Goal: Task Accomplishment & Management: Manage account settings

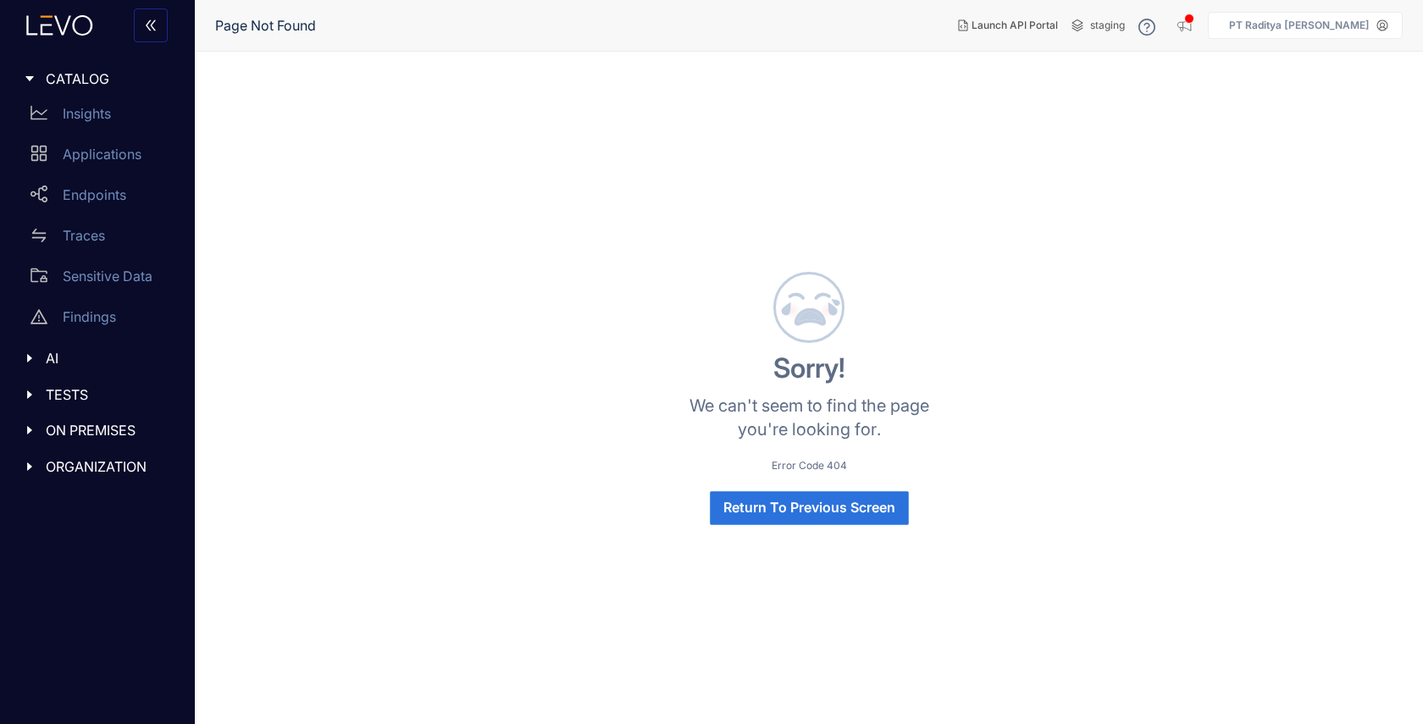
click at [811, 515] on span "Return To Previous Screen" at bounding box center [809, 507] width 172 height 15
click at [96, 39] on div at bounding box center [90, 25] width 181 height 51
click at [64, 26] on icon at bounding box center [60, 25] width 92 height 20
click at [147, 26] on icon "double-left" at bounding box center [151, 26] width 14 height 14
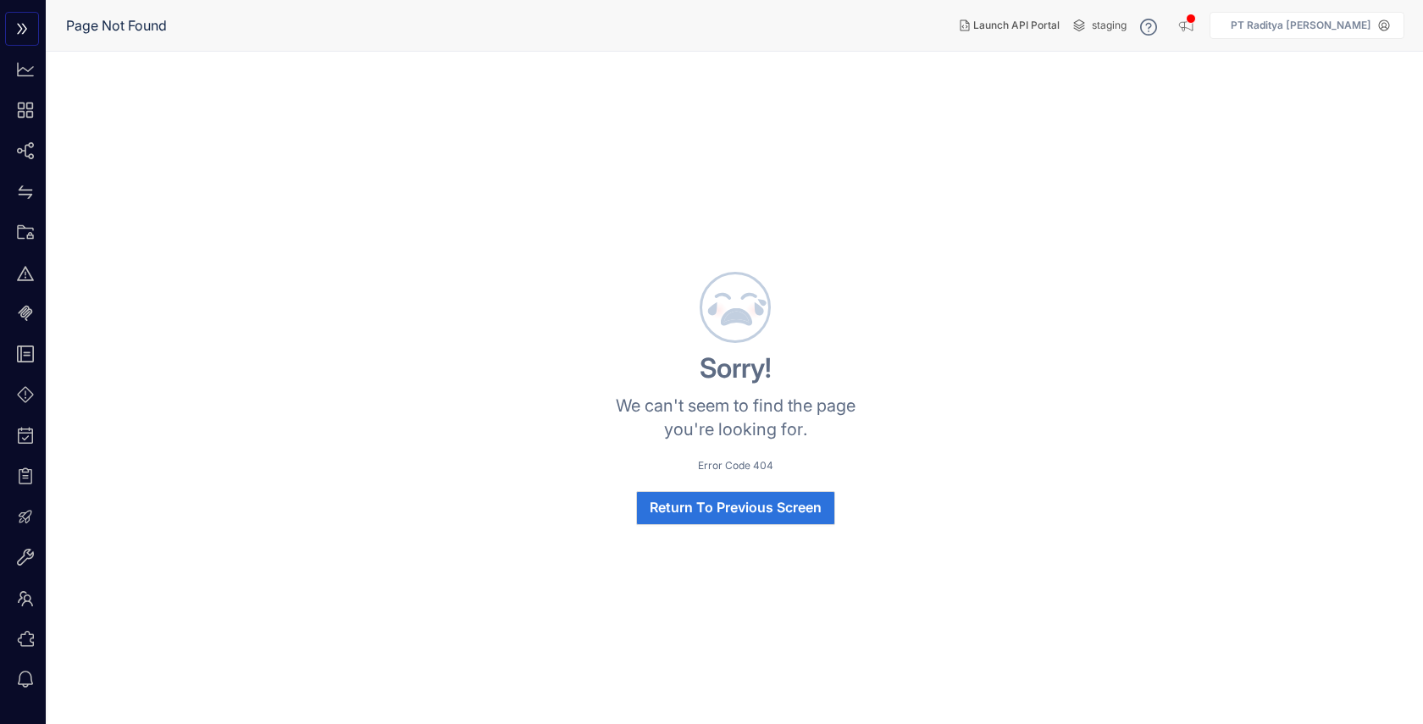
click at [32, 22] on button "button" at bounding box center [22, 29] width 34 height 34
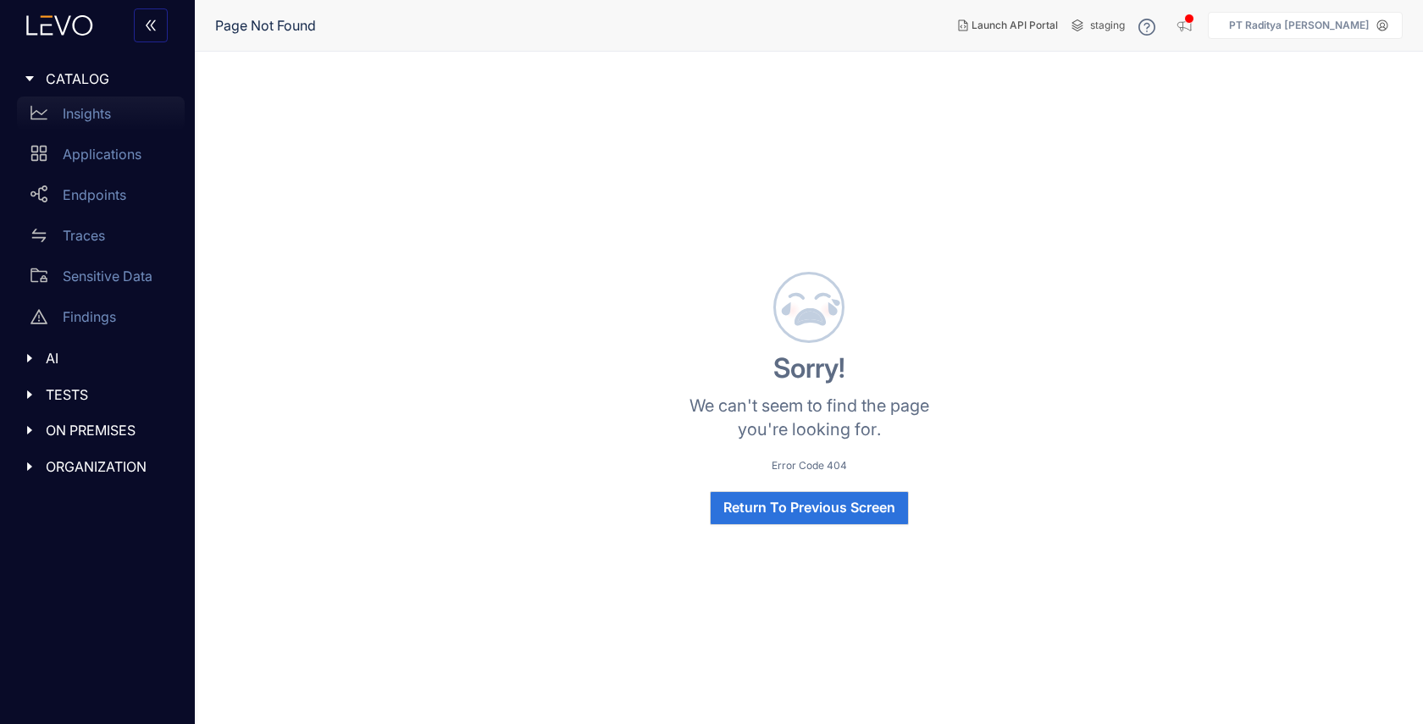
click at [51, 111] on div "Insights" at bounding box center [101, 114] width 168 height 34
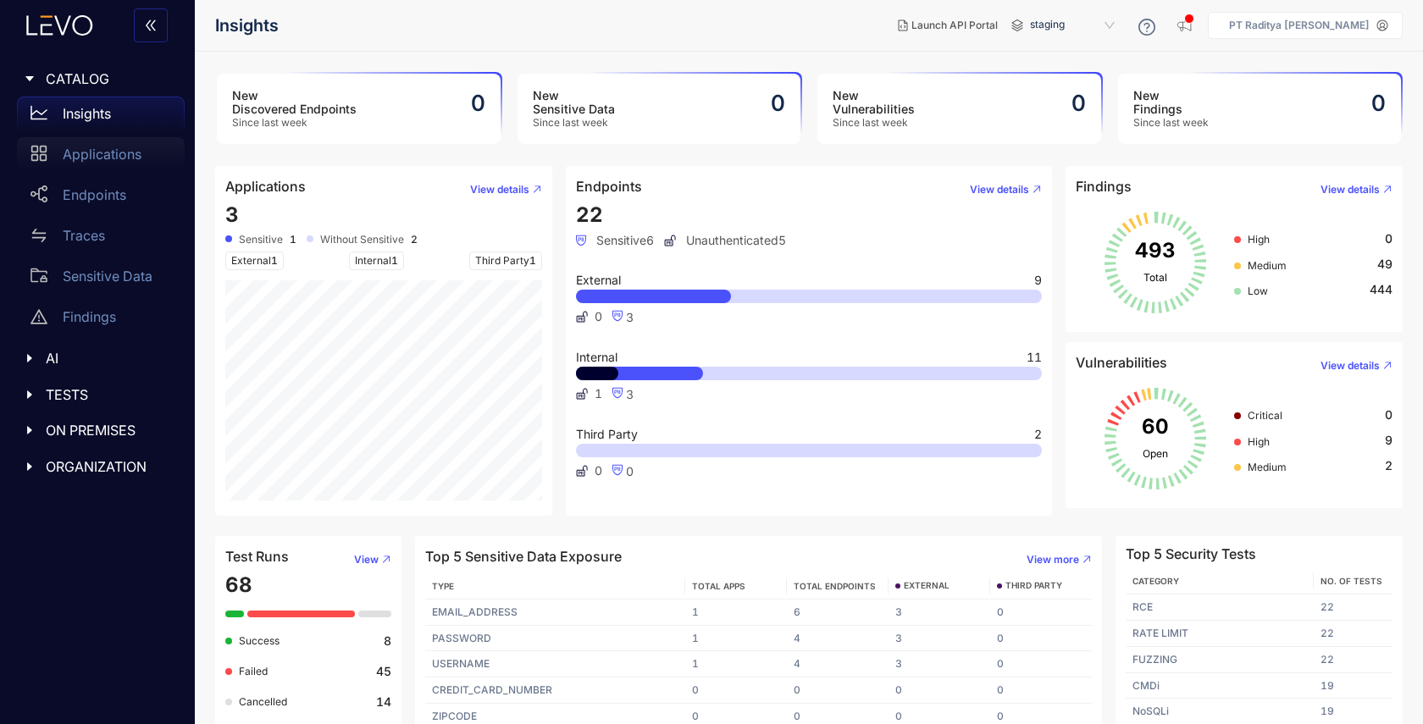
click at [75, 141] on div "Applications" at bounding box center [101, 154] width 168 height 34
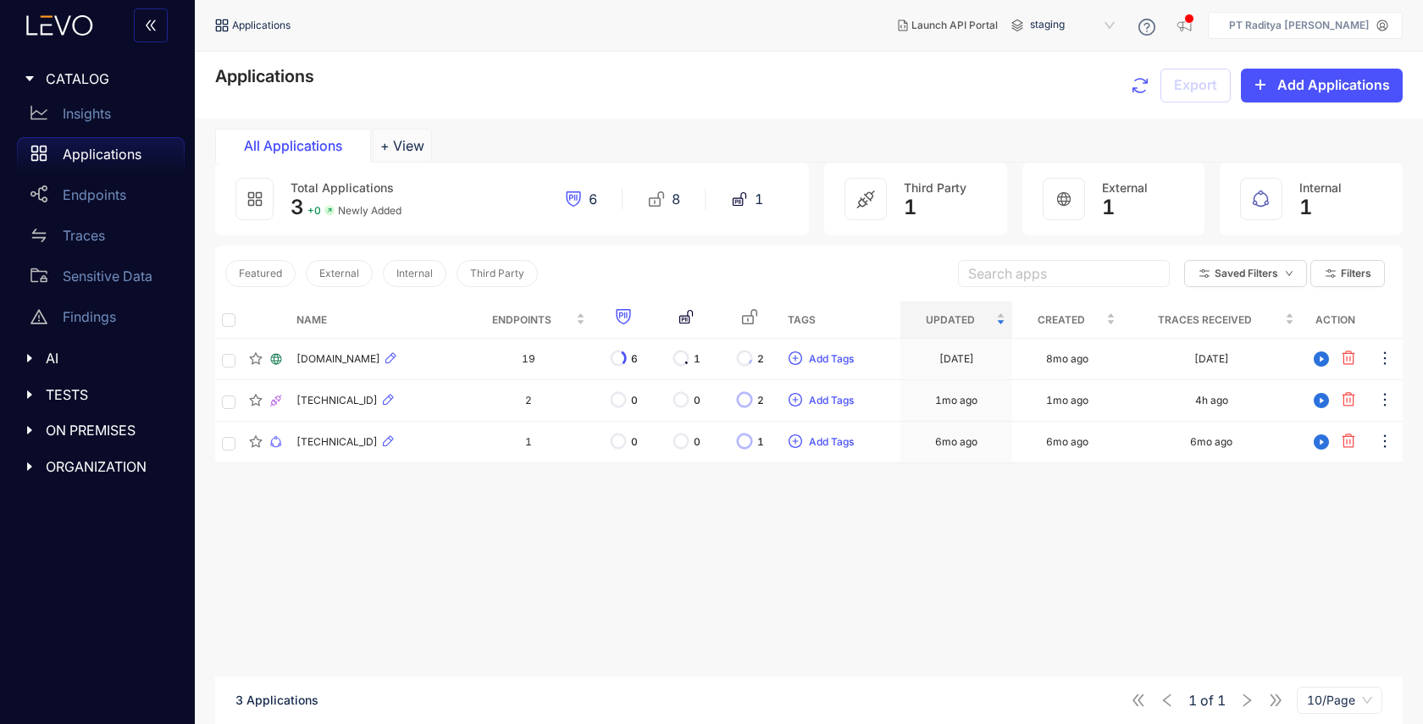
click at [32, 357] on icon "caret-right" at bounding box center [30, 358] width 12 height 12
click at [38, 435] on div at bounding box center [35, 435] width 22 height 15
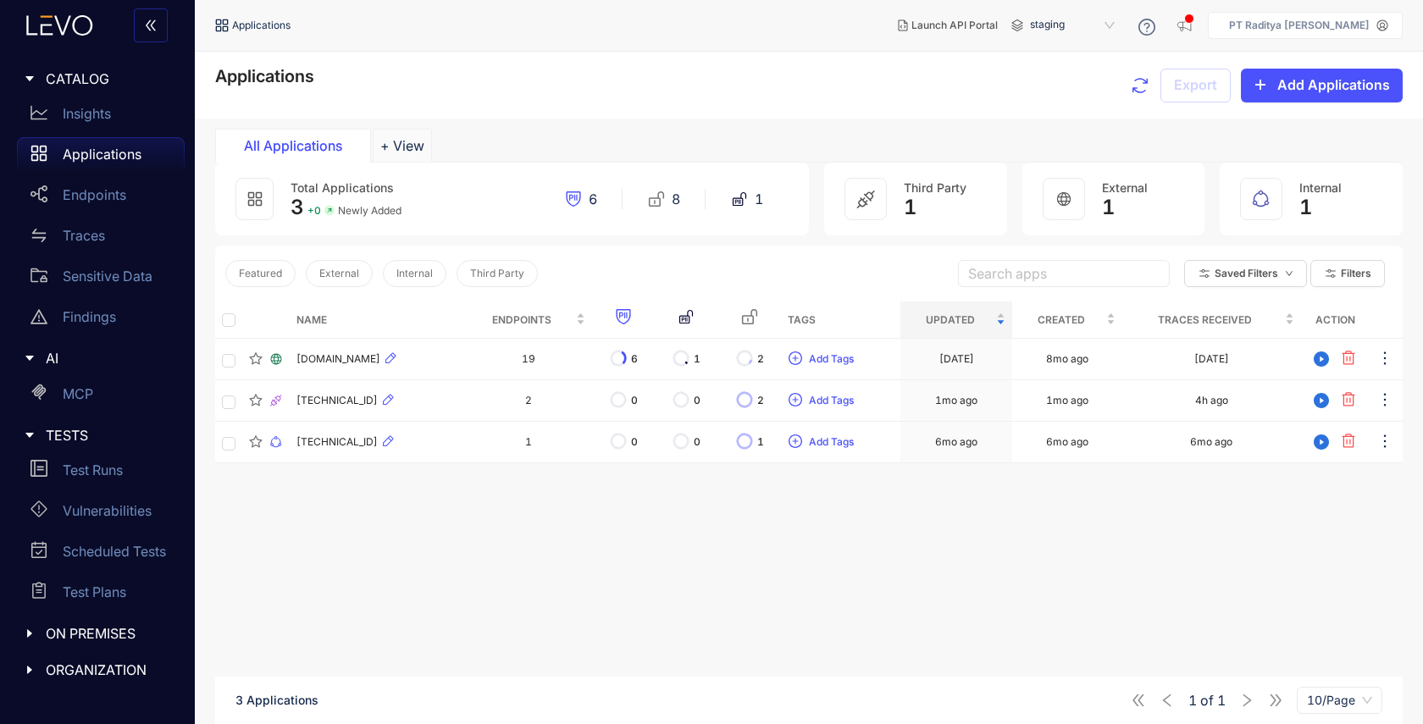
click at [24, 625] on div "ON PREMISES" at bounding box center [97, 634] width 175 height 36
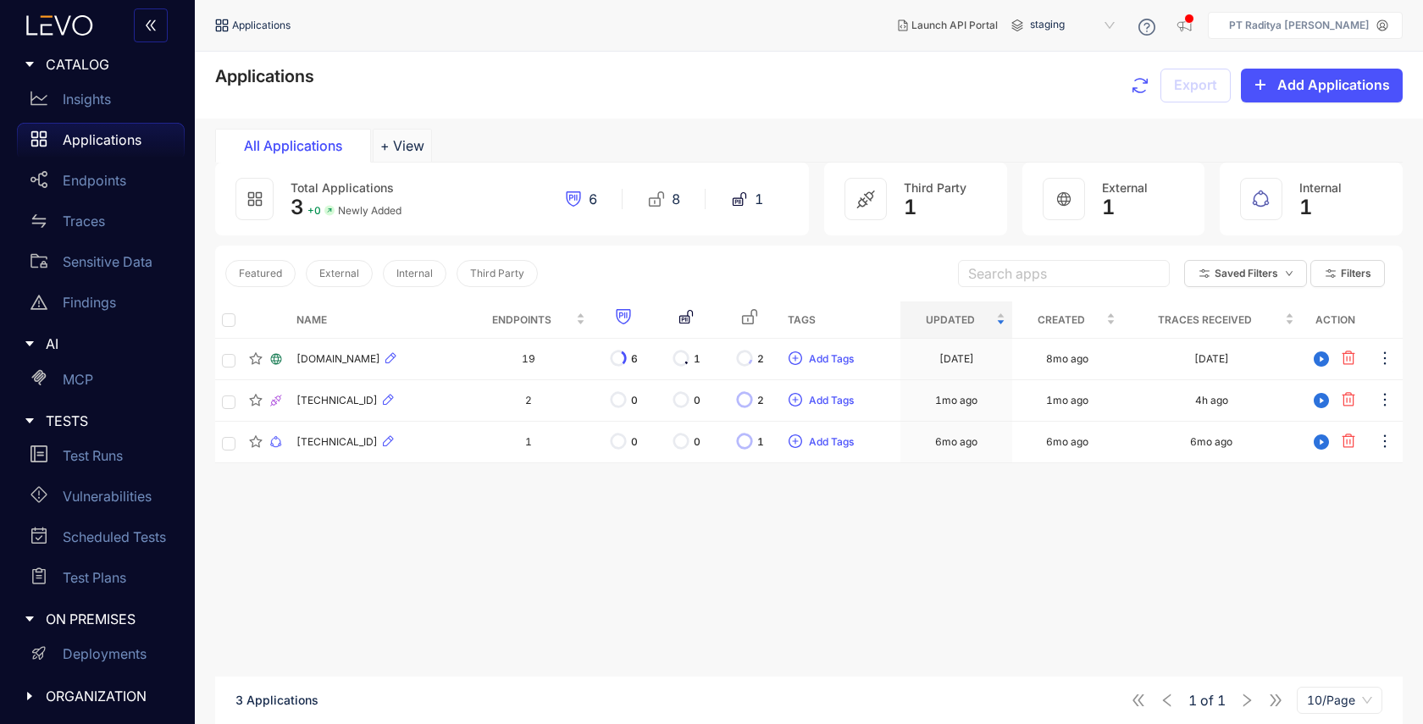
click at [24, 697] on icon "caret-right" at bounding box center [30, 696] width 12 height 12
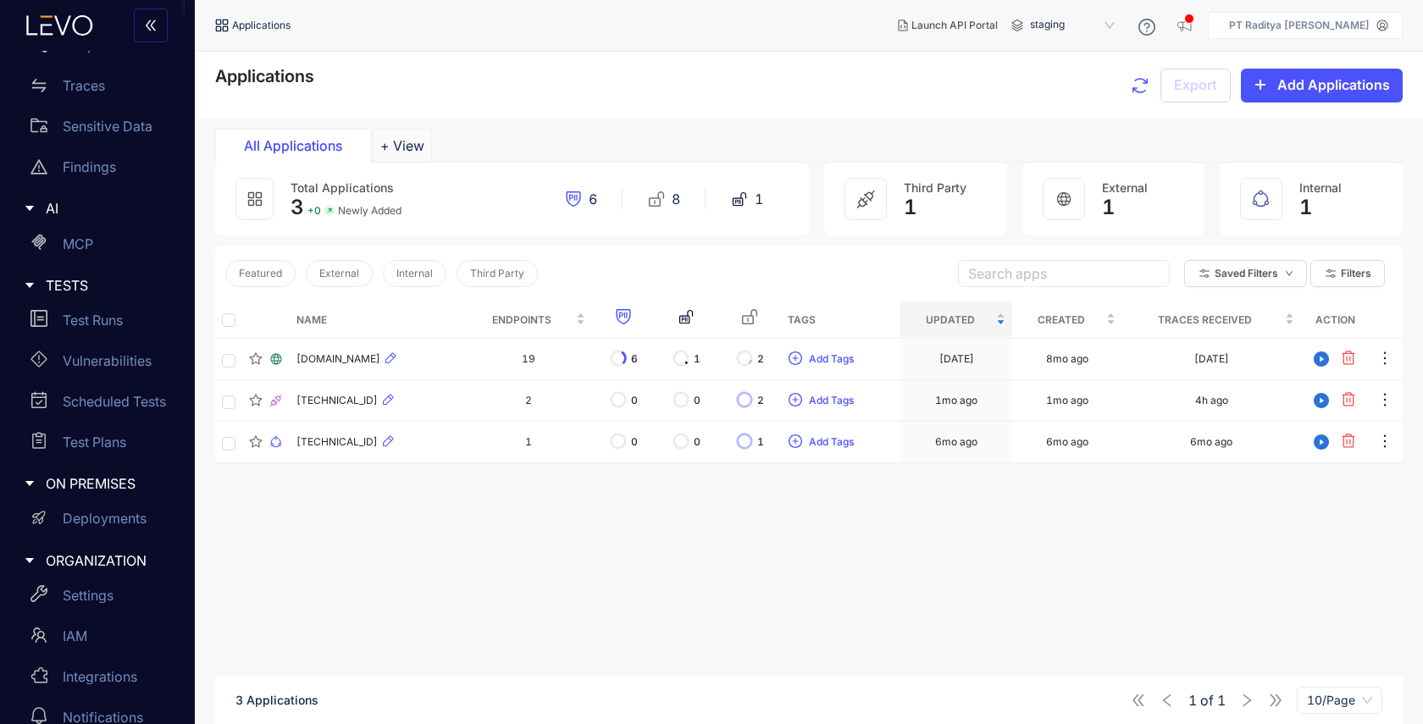
scroll to position [177, 0]
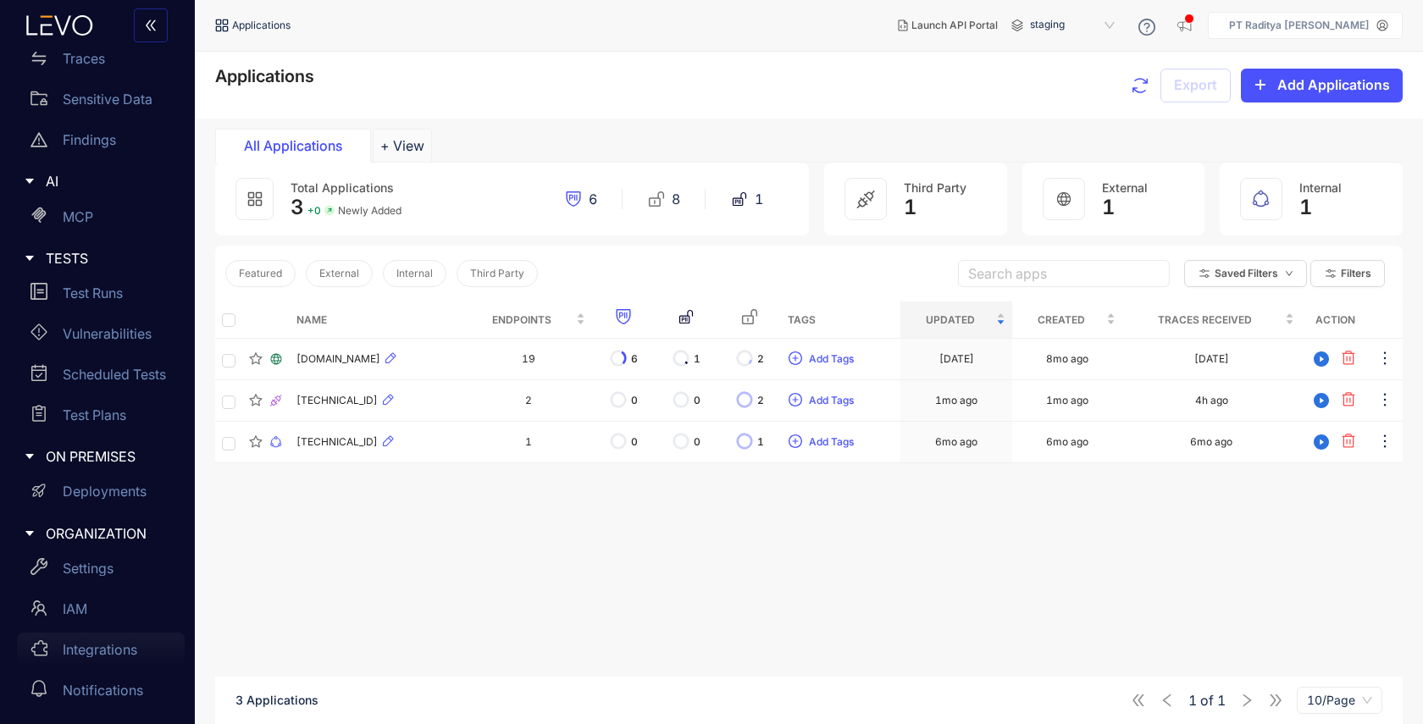
click at [81, 657] on div "Integrations" at bounding box center [101, 650] width 168 height 34
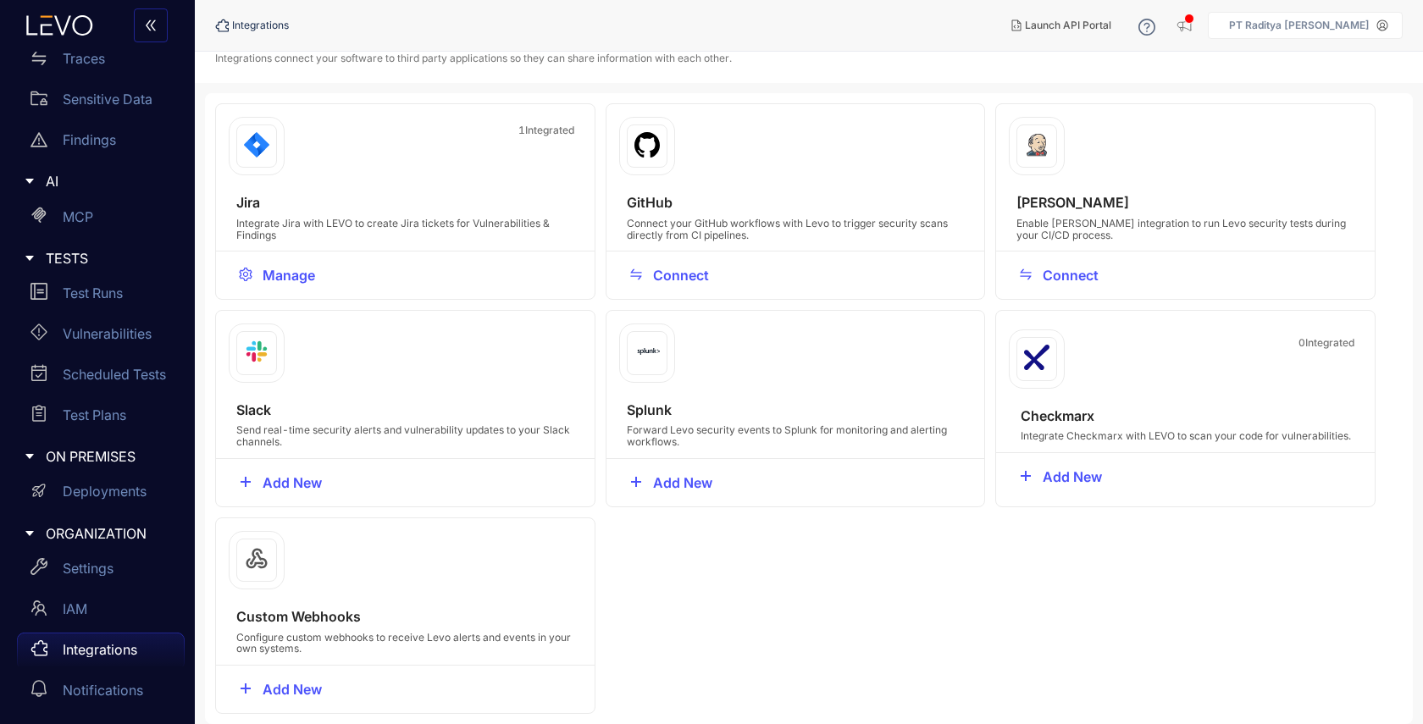
scroll to position [22, 0]
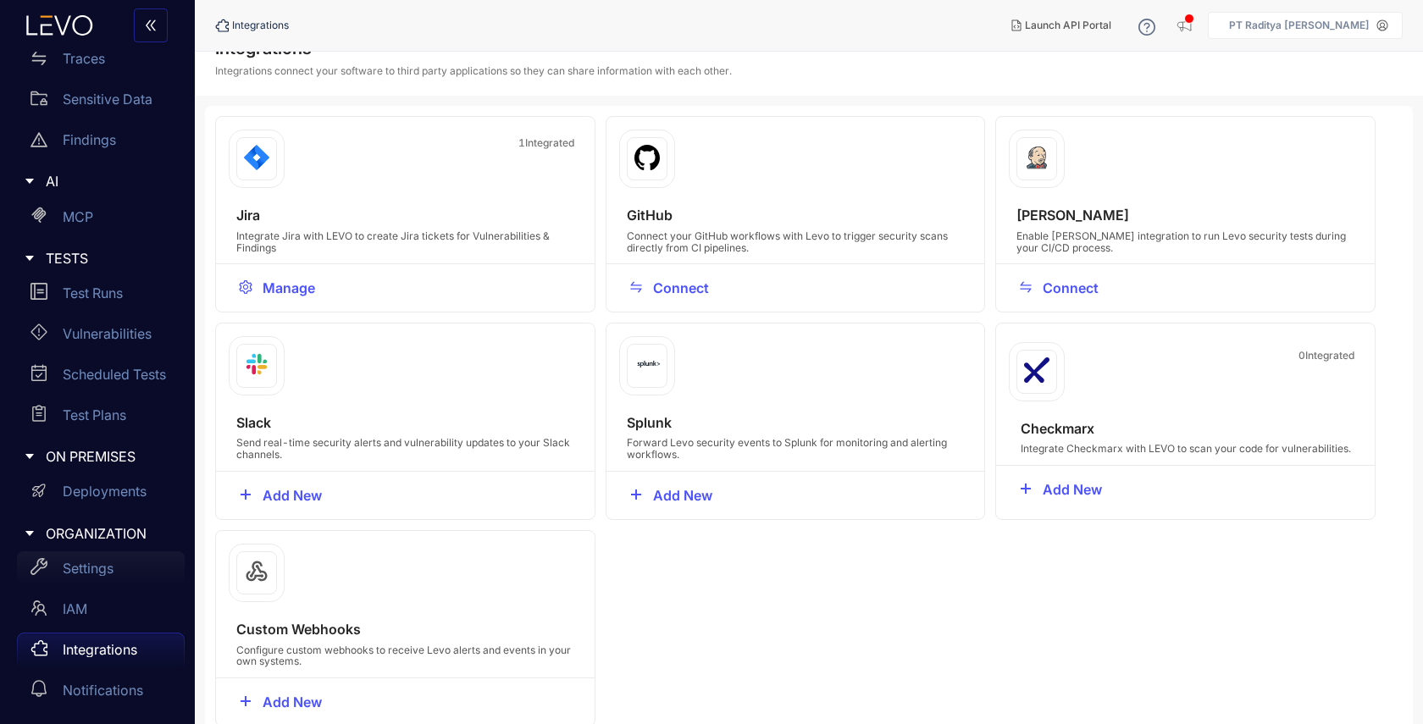
click at [102, 557] on div "Settings" at bounding box center [101, 568] width 168 height 34
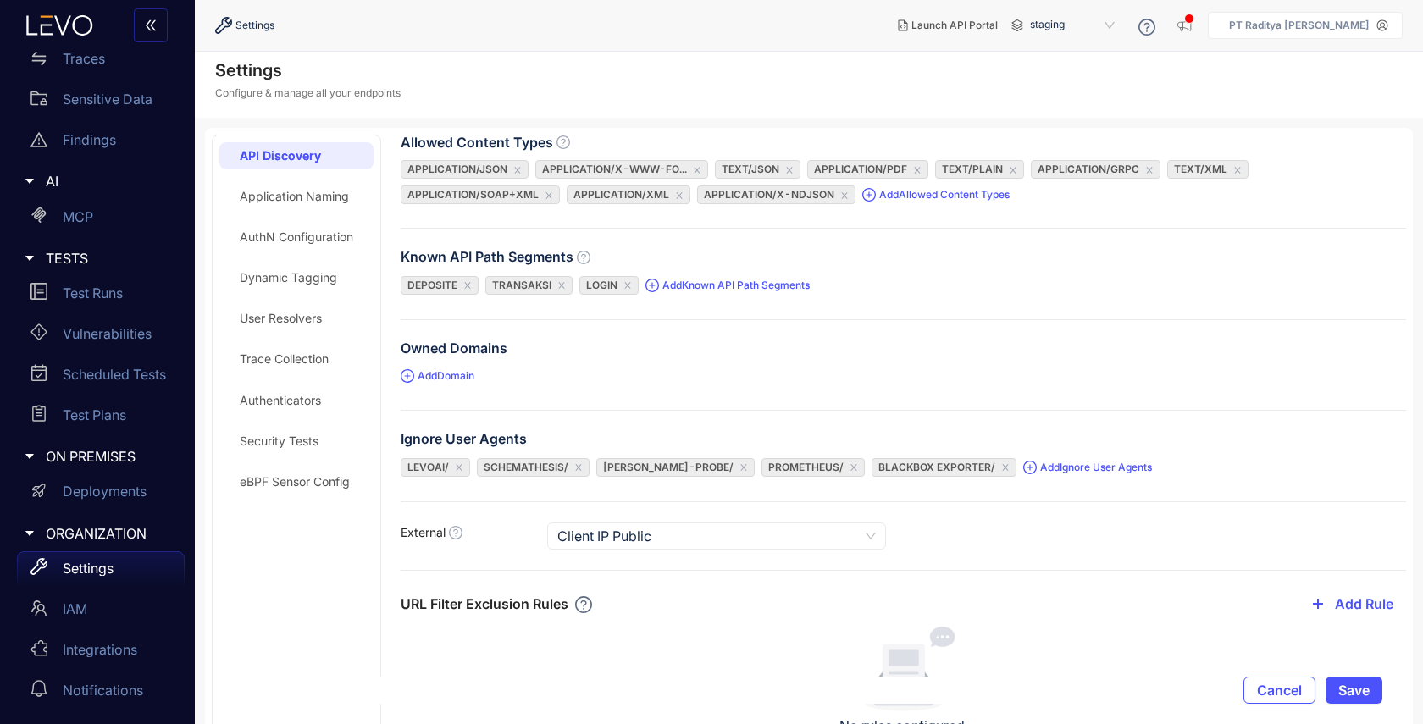
click at [272, 199] on div "Application Naming" at bounding box center [294, 197] width 109 height 14
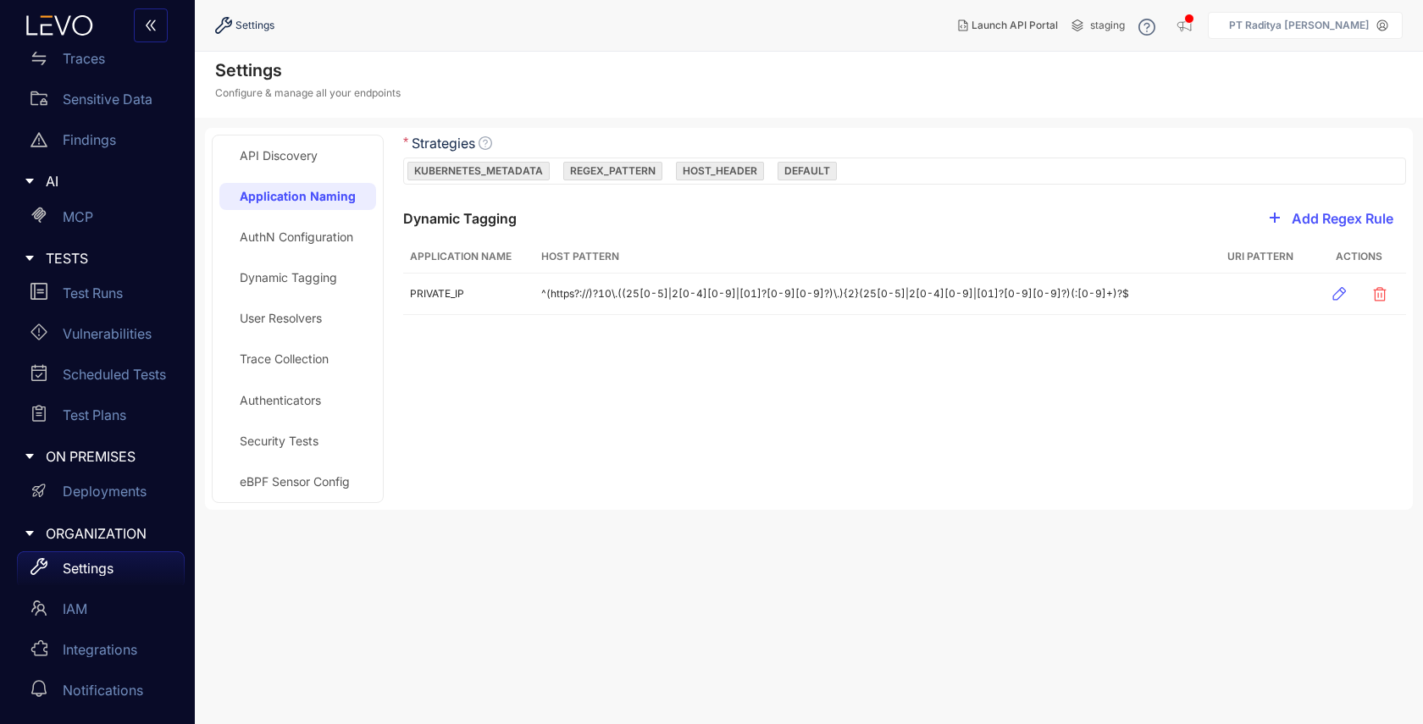
click at [286, 257] on div "API Discovery Application Naming AuthN Configuration Dynamic Tagging User Resol…" at bounding box center [297, 318] width 157 height 353
click at [288, 230] on div "AuthN Configuration" at bounding box center [297, 237] width 114 height 14
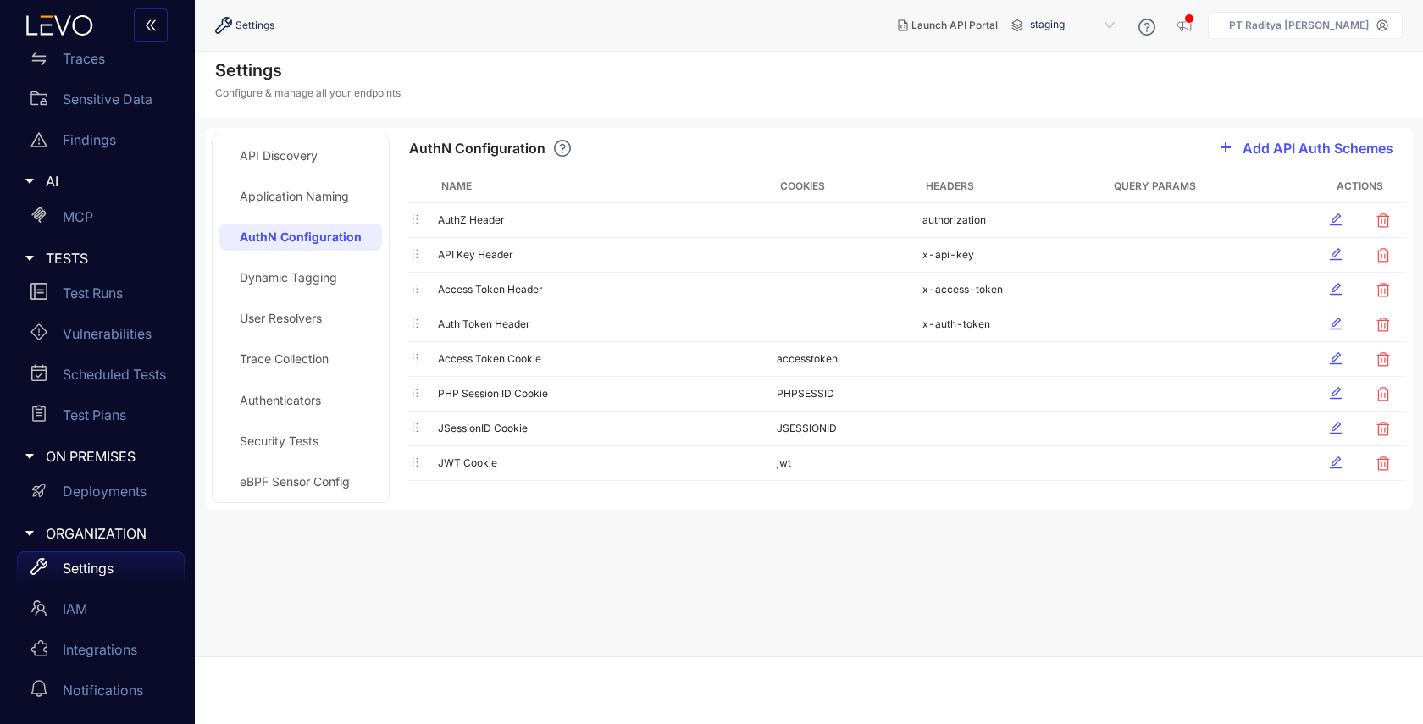
click at [296, 282] on div "Dynamic Tagging" at bounding box center [288, 278] width 97 height 14
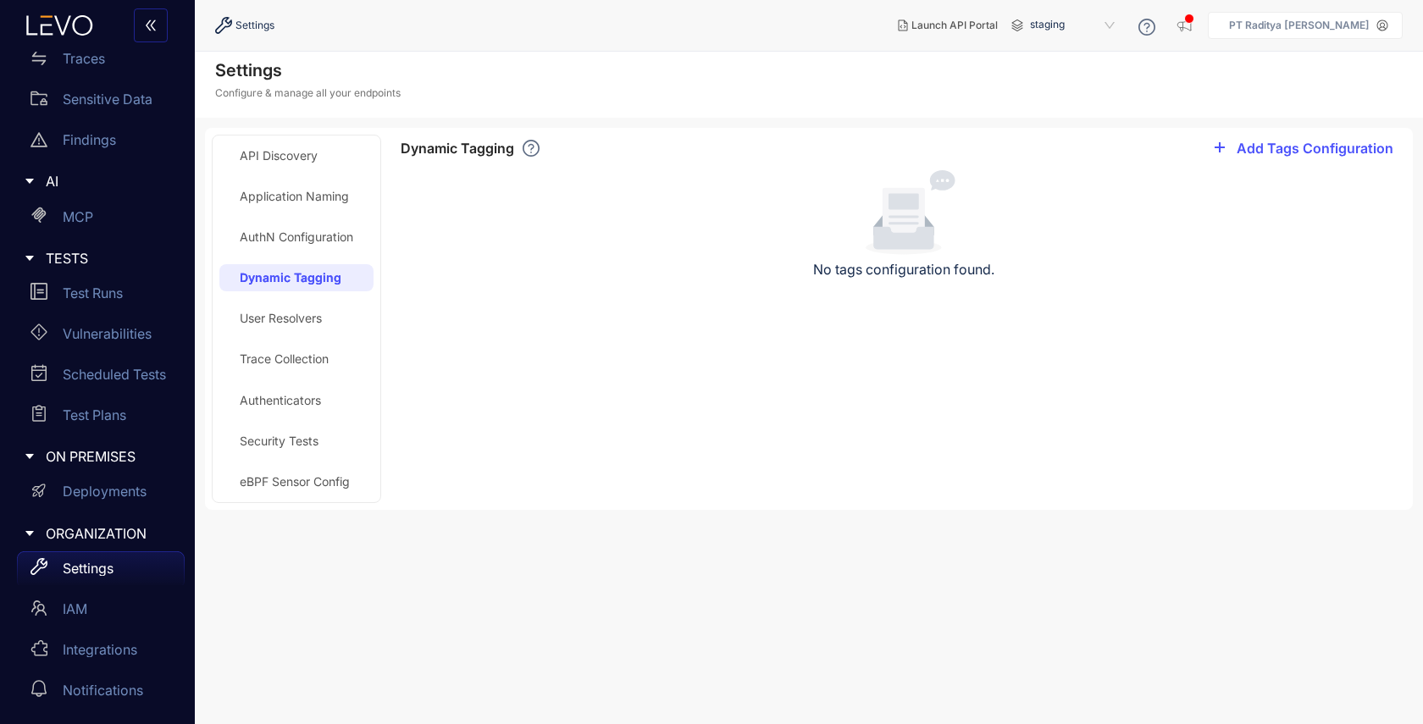
click at [291, 314] on div "User Resolvers" at bounding box center [281, 319] width 82 height 14
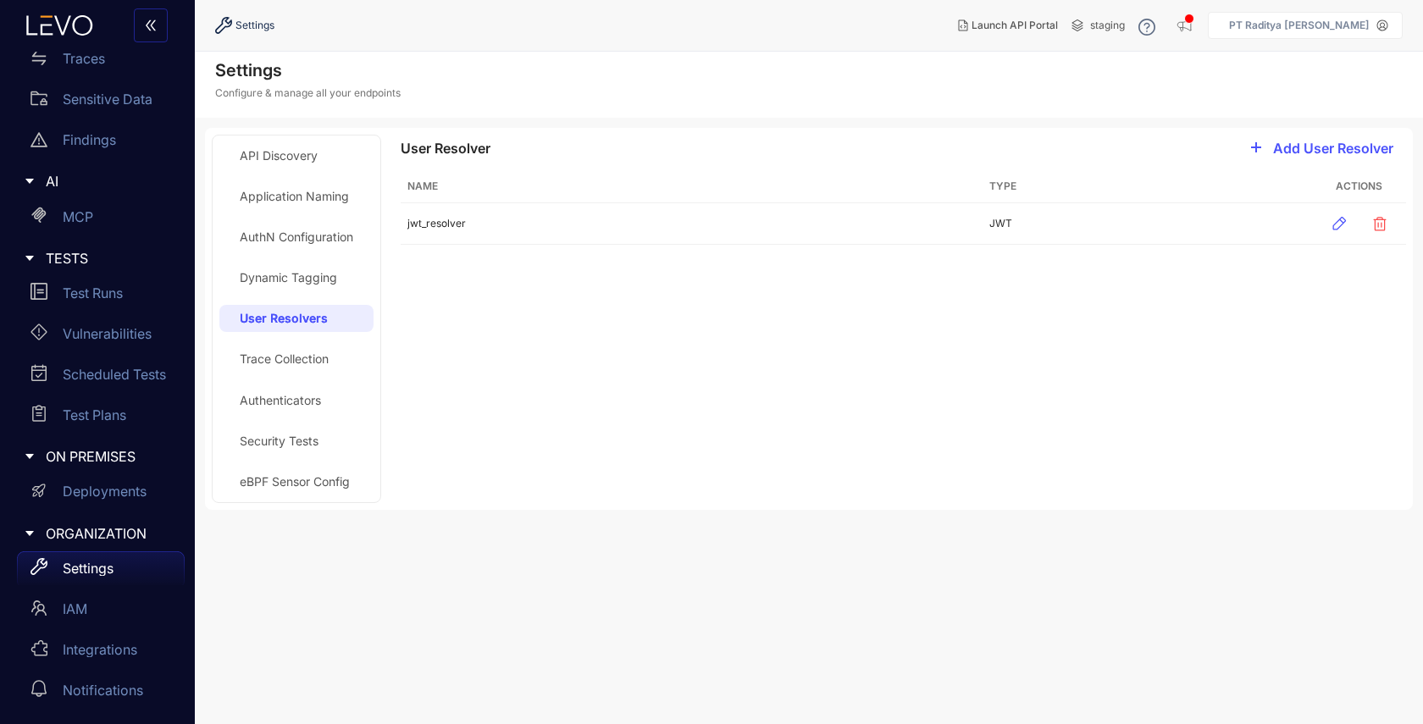
click at [284, 355] on div "Trace Collection" at bounding box center [284, 359] width 89 height 14
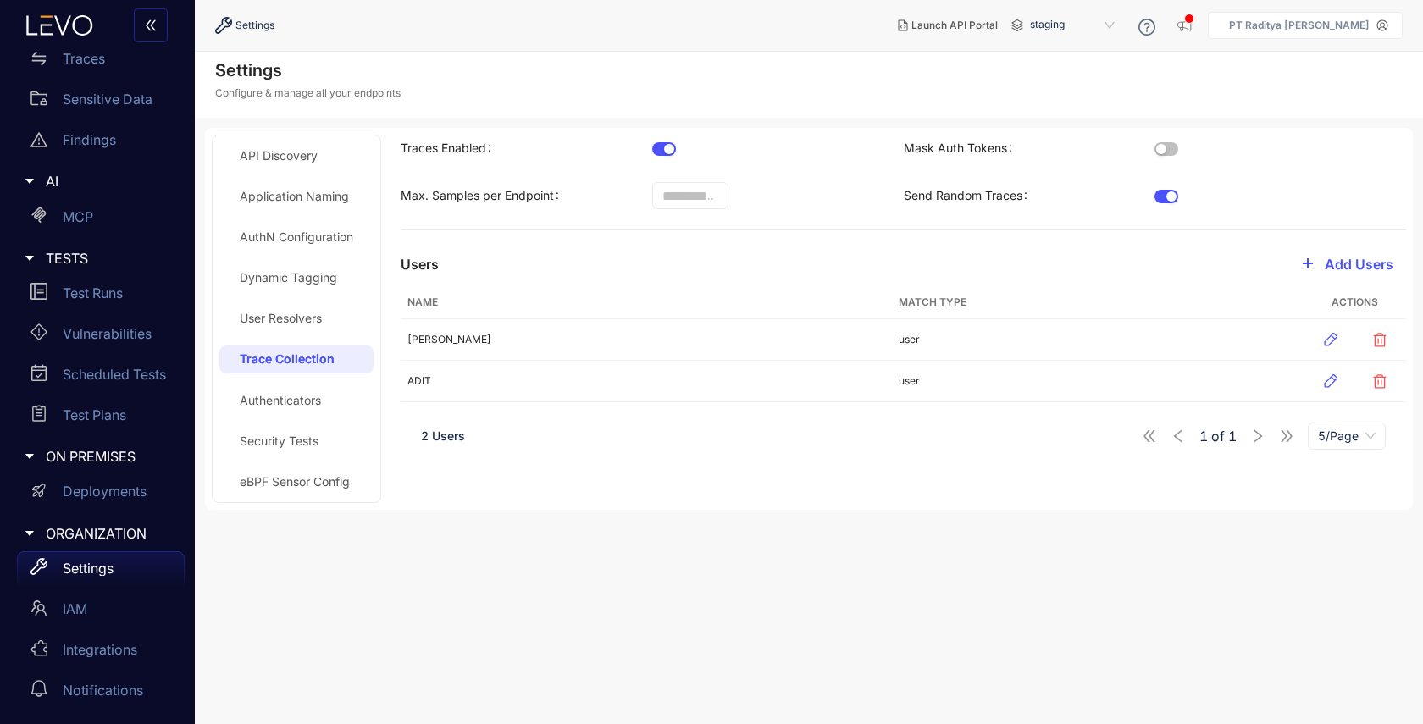
click at [275, 399] on div "Authenticators" at bounding box center [280, 401] width 81 height 14
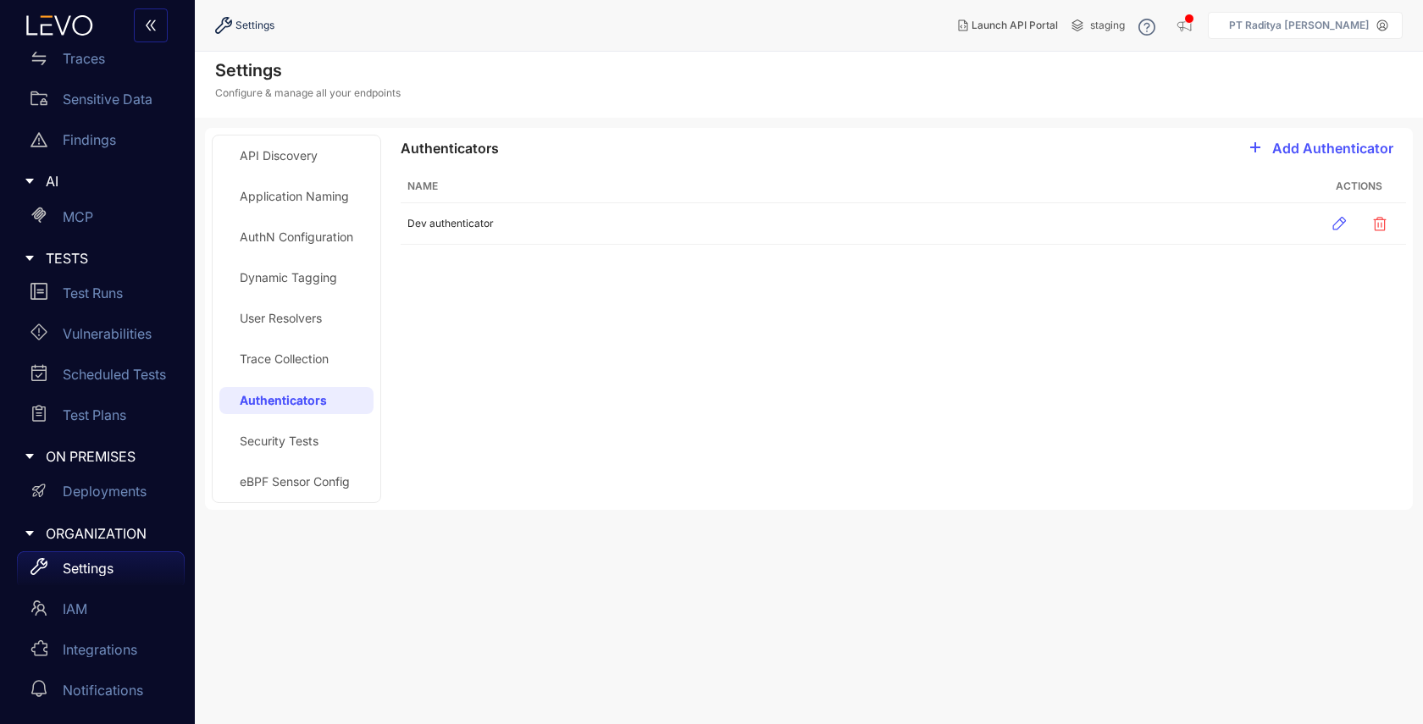
click at [274, 366] on div "Trace Collection" at bounding box center [284, 359] width 89 height 14
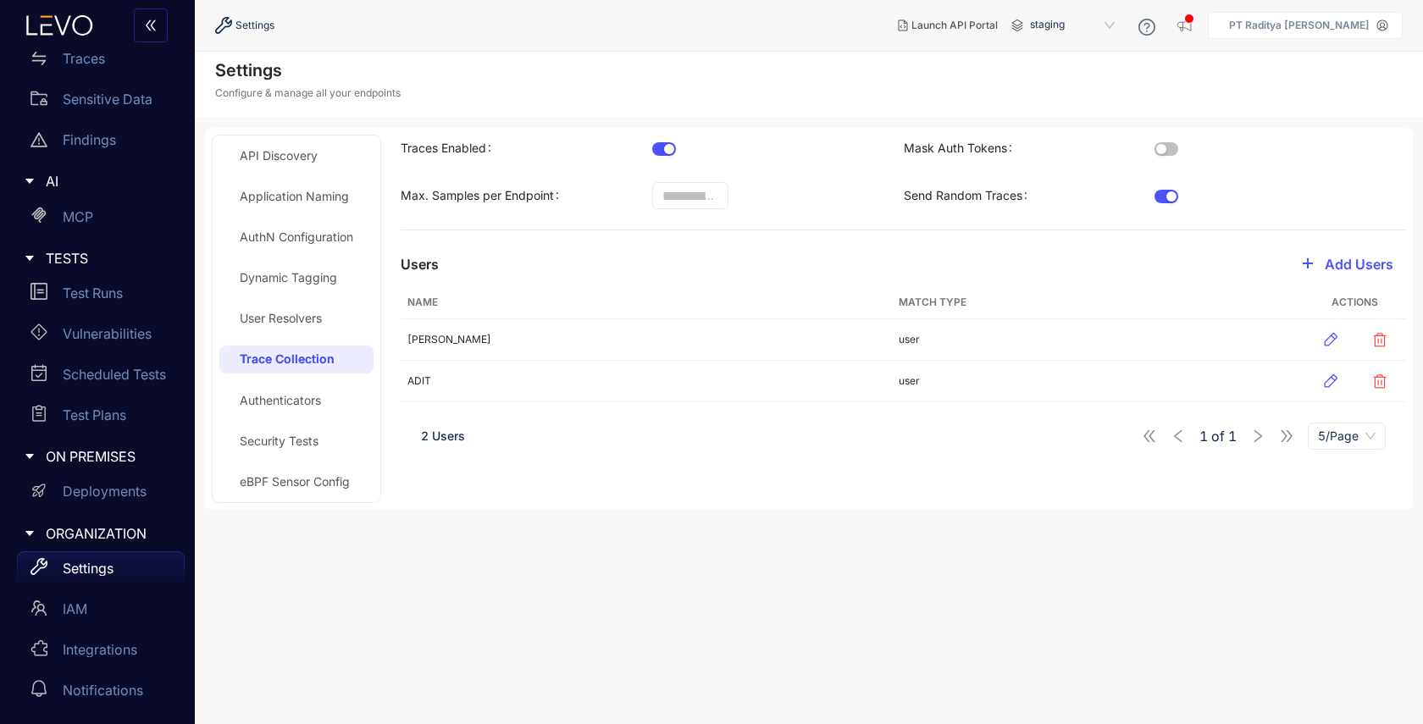
click at [284, 457] on div "API Discovery Application Naming AuthN Configuration Dynamic Tagging User Resol…" at bounding box center [296, 318] width 154 height 353
click at [283, 449] on div "Security Tests" at bounding box center [296, 441] width 154 height 27
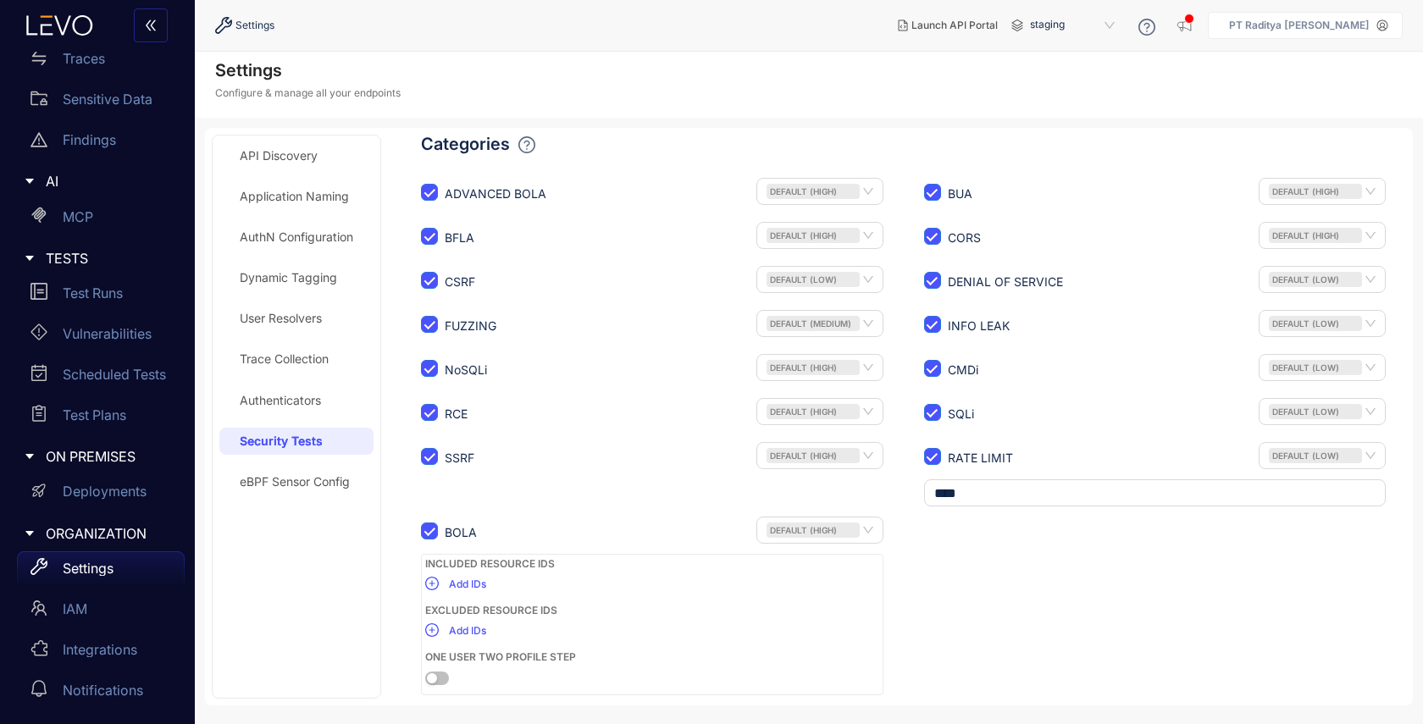
click at [289, 465] on div "API Discovery Application Naming AuthN Configuration Dynamic Tagging User Resol…" at bounding box center [296, 416] width 154 height 549
click at [291, 480] on div "eBPF Sensor Config" at bounding box center [295, 482] width 110 height 14
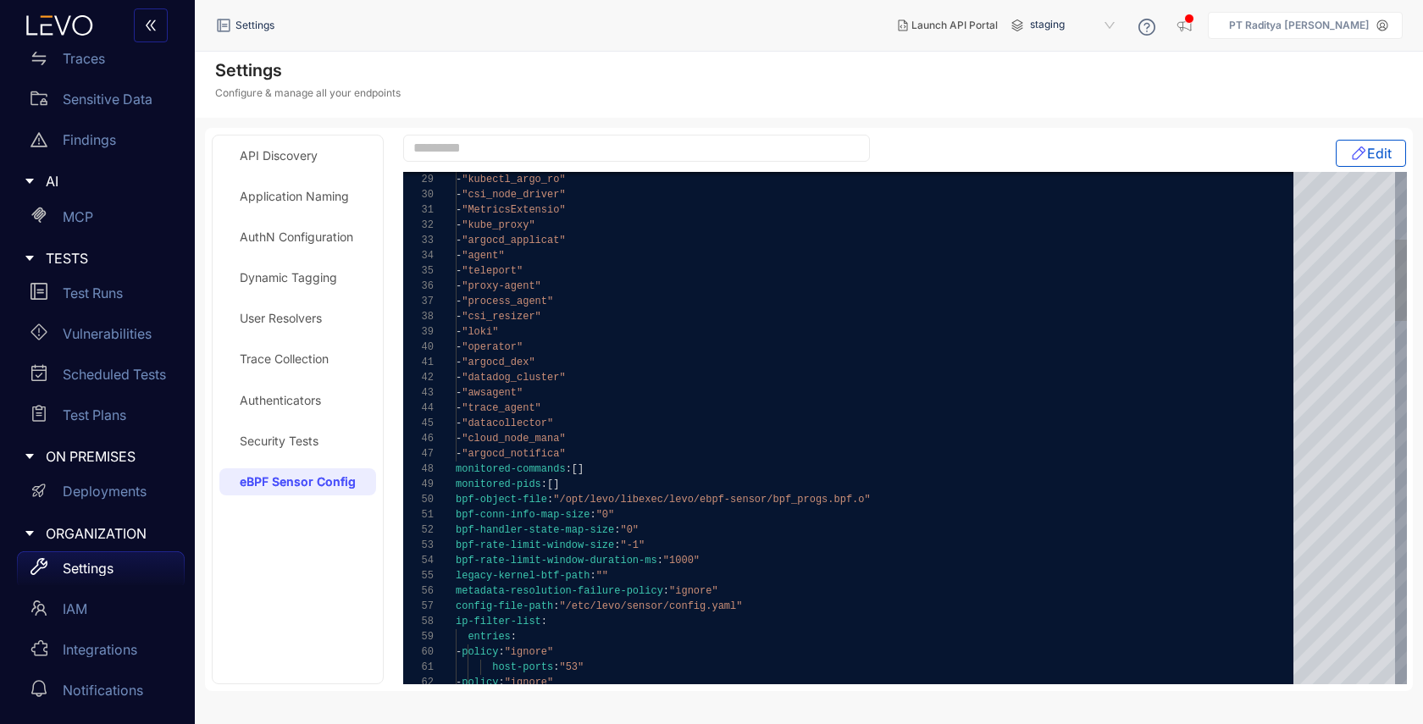
type textarea "**********"
click at [701, 575] on div "legacy-kernel-btf-path : """ at bounding box center [881, 575] width 850 height 15
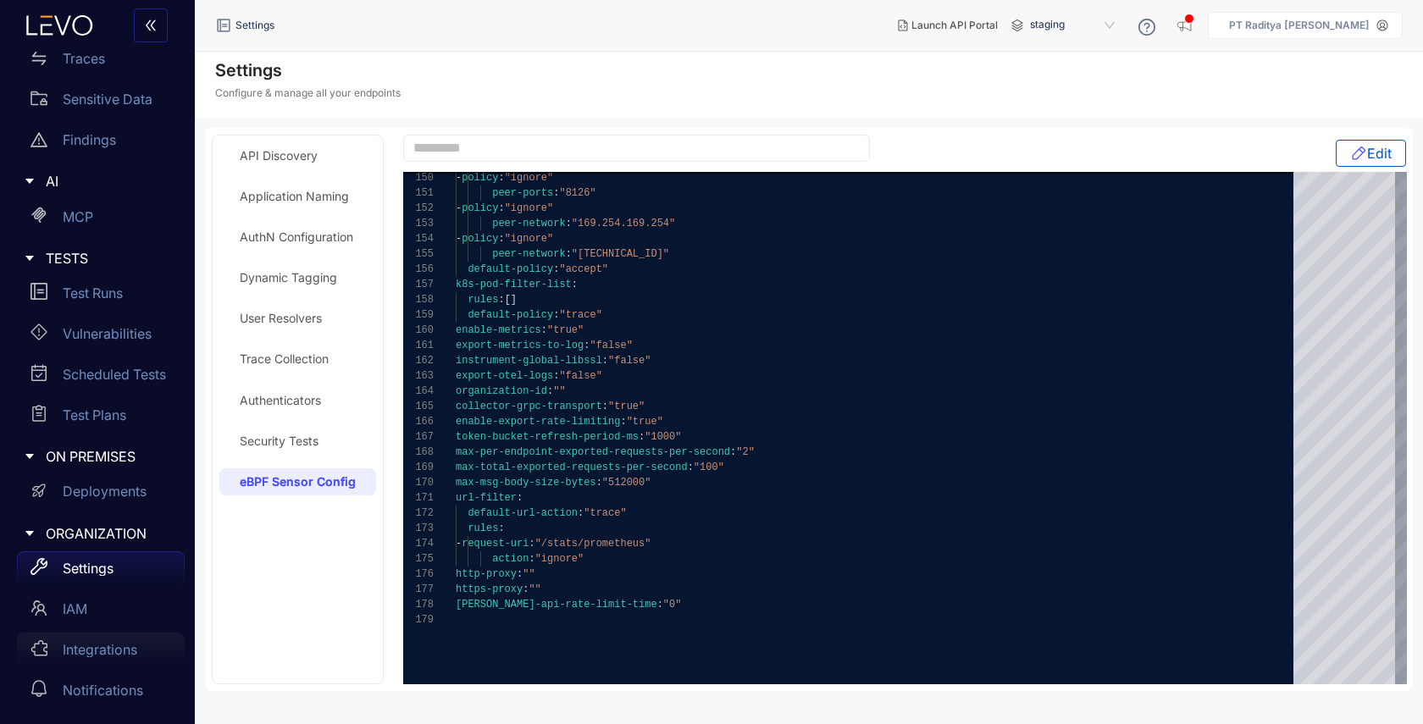
click at [121, 651] on p "Integrations" at bounding box center [100, 649] width 75 height 15
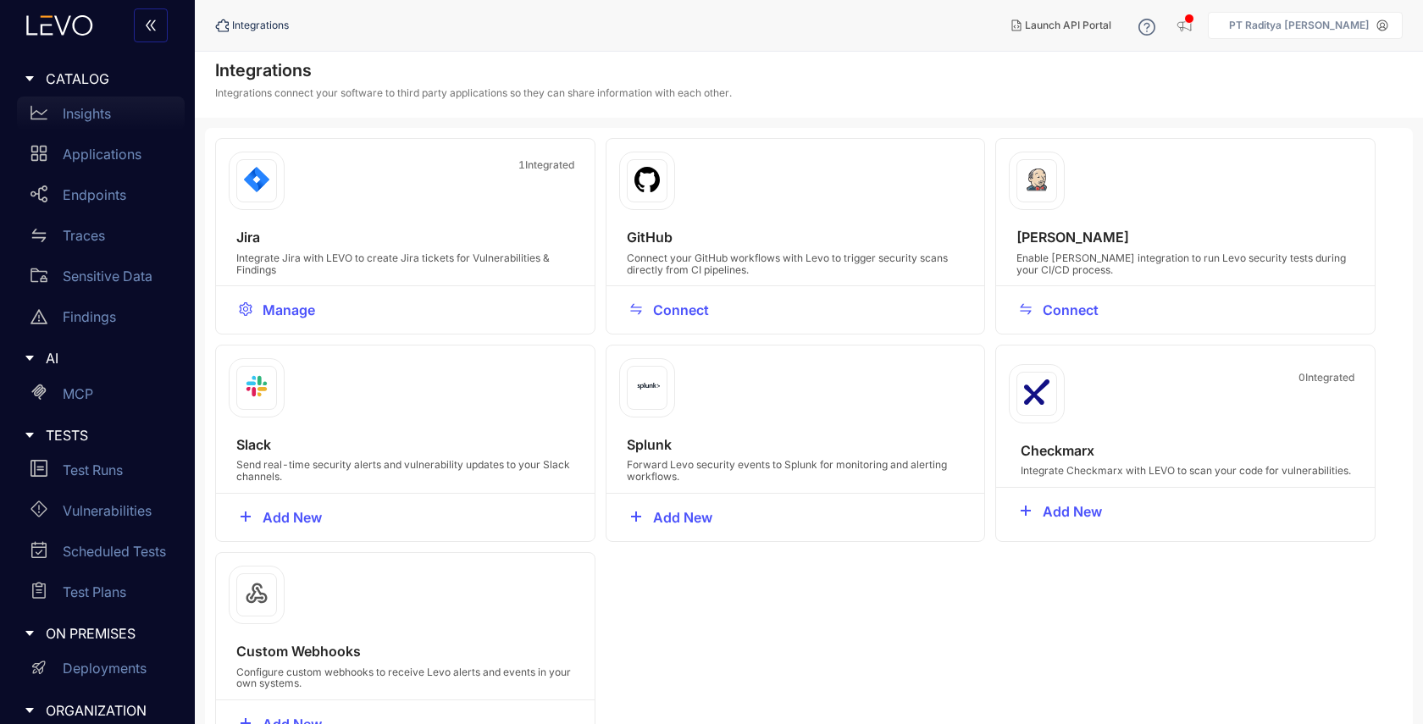
click at [97, 126] on div "Insights" at bounding box center [101, 114] width 168 height 34
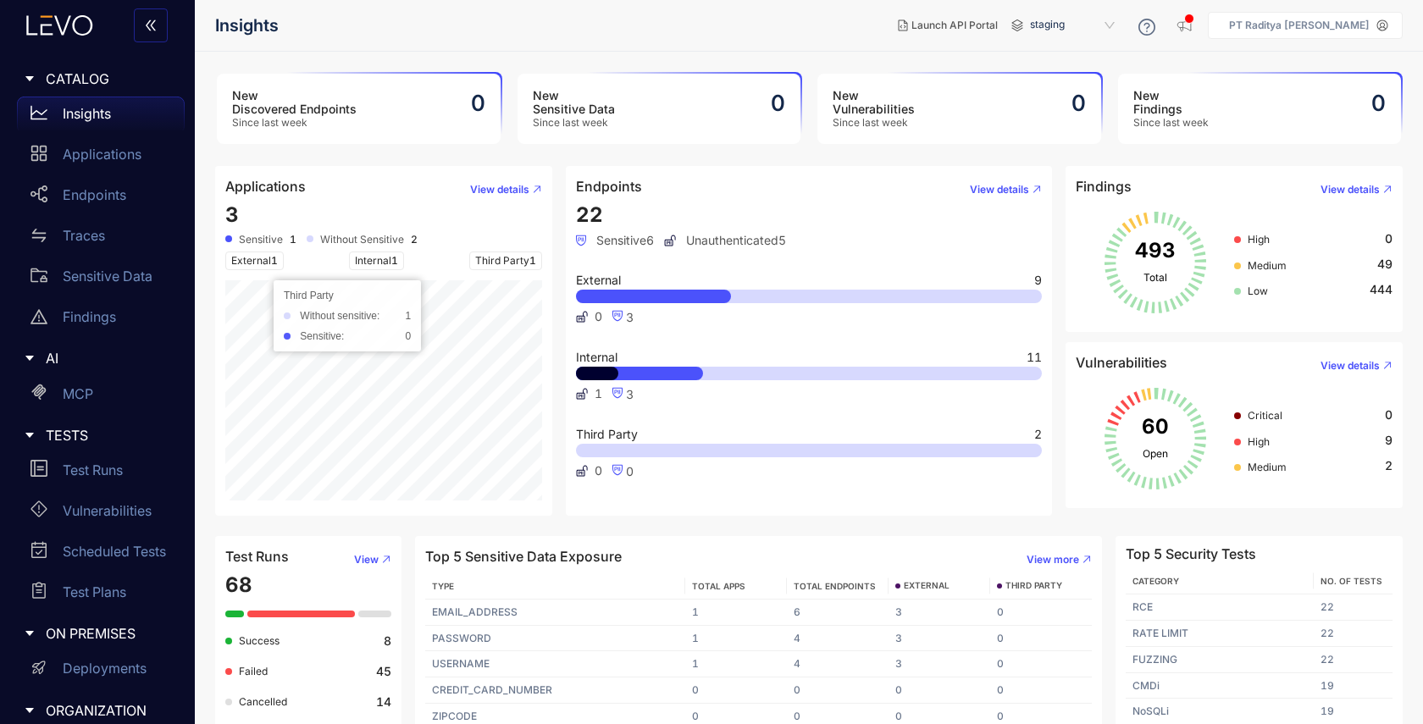
scroll to position [15, 0]
